Goal: Task Accomplishment & Management: Complete application form

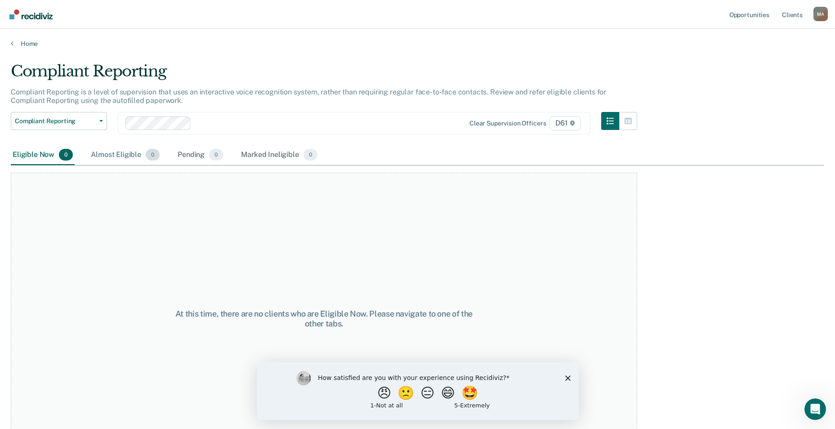
click at [106, 155] on div "Almost Eligible 0" at bounding box center [125, 155] width 72 height 20
click at [182, 155] on div "Pending 0" at bounding box center [200, 155] width 49 height 20
click at [248, 154] on div "Marked Ineligible 0" at bounding box center [279, 155] width 80 height 20
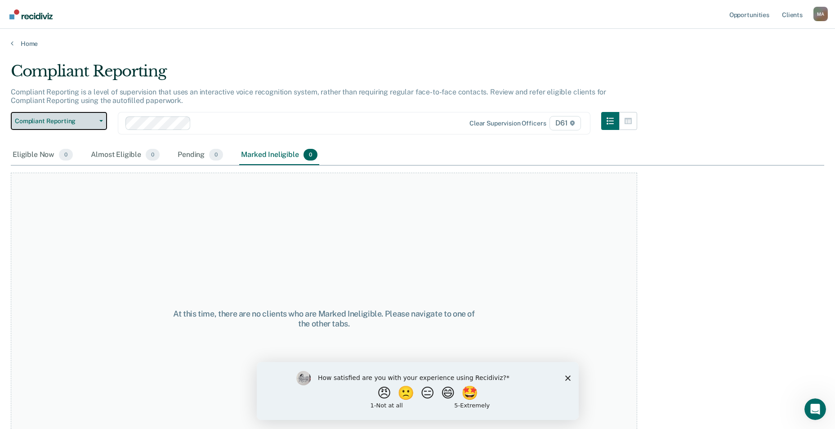
click at [67, 125] on button "Compliant Reporting" at bounding box center [59, 121] width 96 height 18
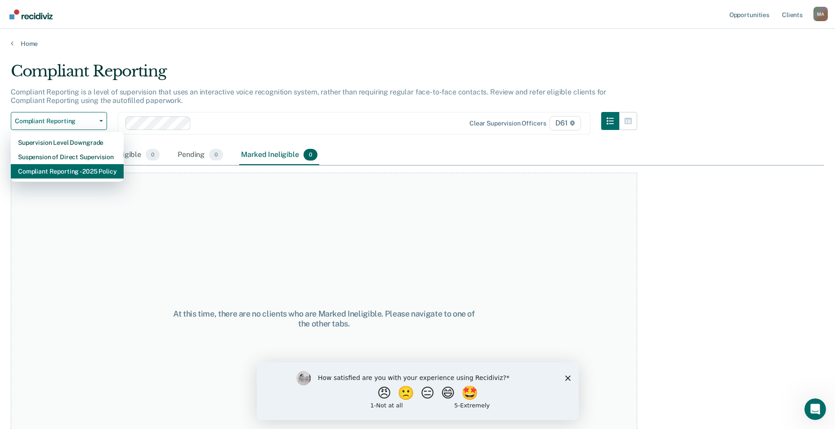
click at [64, 174] on div "Compliant Reporting - 2025 Policy" at bounding box center [67, 171] width 98 height 14
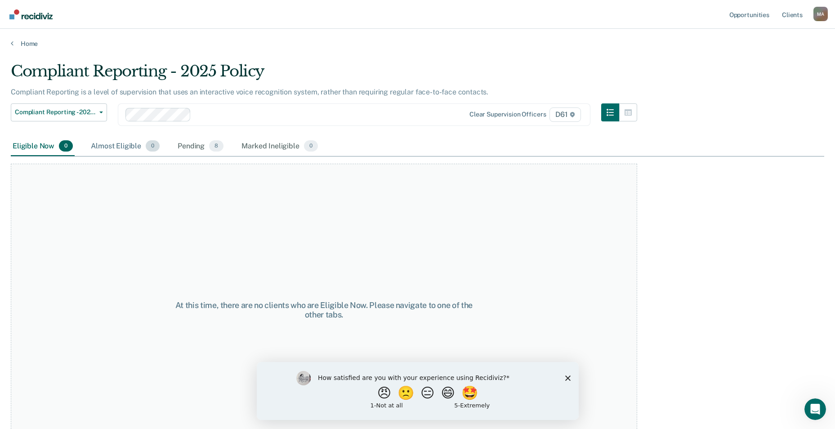
click at [119, 148] on div "Almost Eligible 0" at bounding box center [125, 147] width 72 height 20
drag, startPoint x: 189, startPoint y: 145, endPoint x: 234, endPoint y: 142, distance: 45.1
click at [189, 144] on div "Pending 8" at bounding box center [200, 147] width 49 height 20
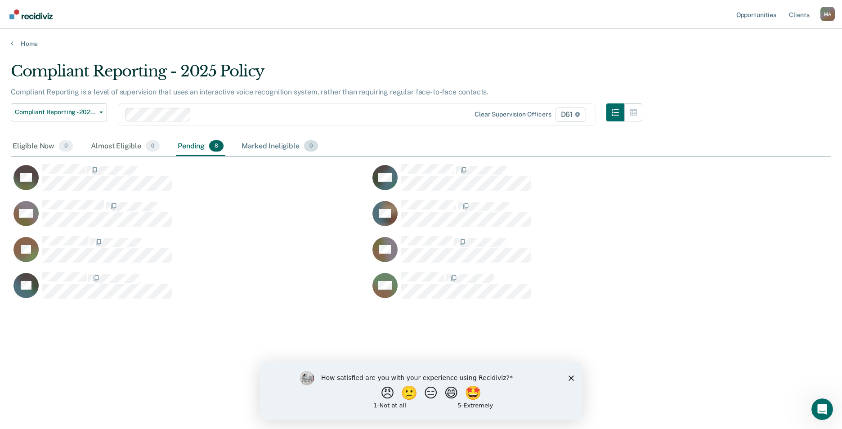
scroll to position [293, 813]
click at [258, 142] on div "Marked Ineligible 0" at bounding box center [280, 147] width 80 height 20
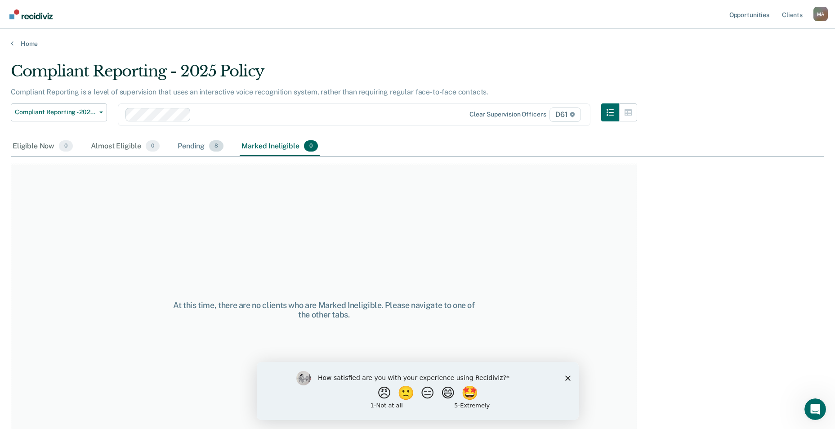
click at [185, 147] on div "Pending 8" at bounding box center [200, 147] width 49 height 20
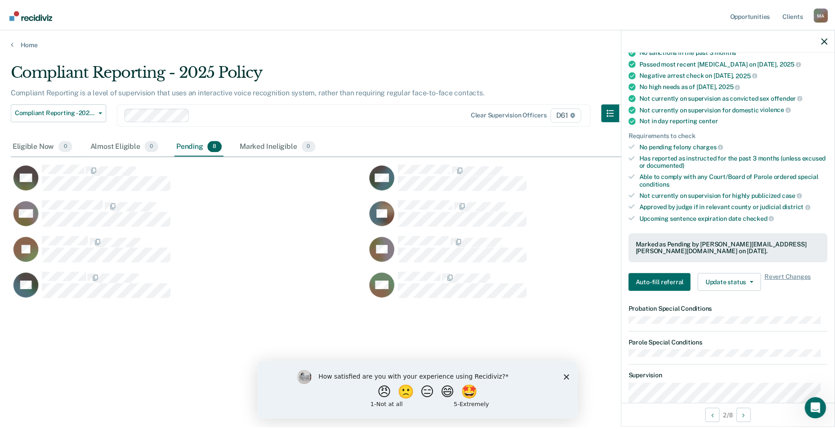
scroll to position [142, 0]
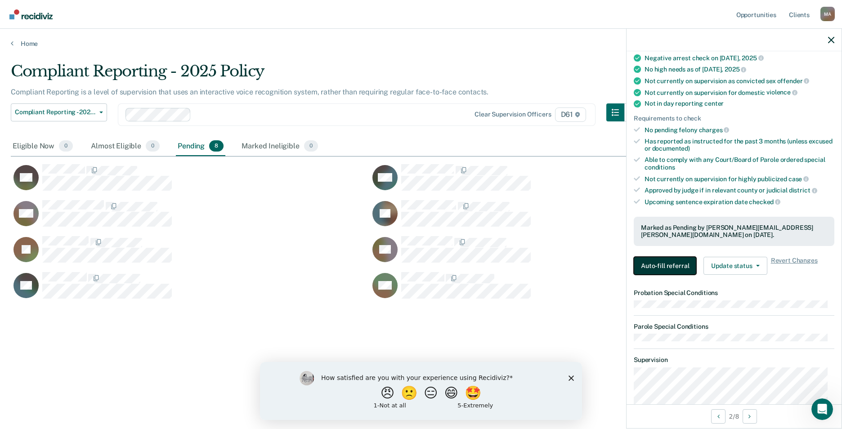
click at [673, 263] on button "Auto-fill referral" at bounding box center [665, 266] width 63 height 18
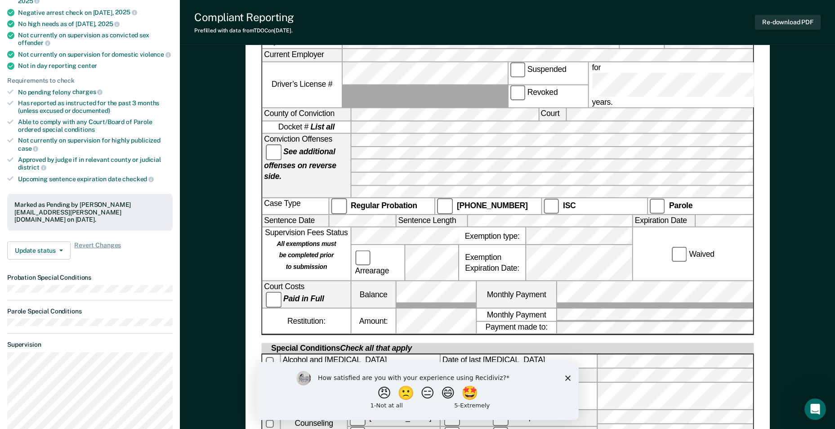
scroll to position [186, 0]
